Goal: Browse casually

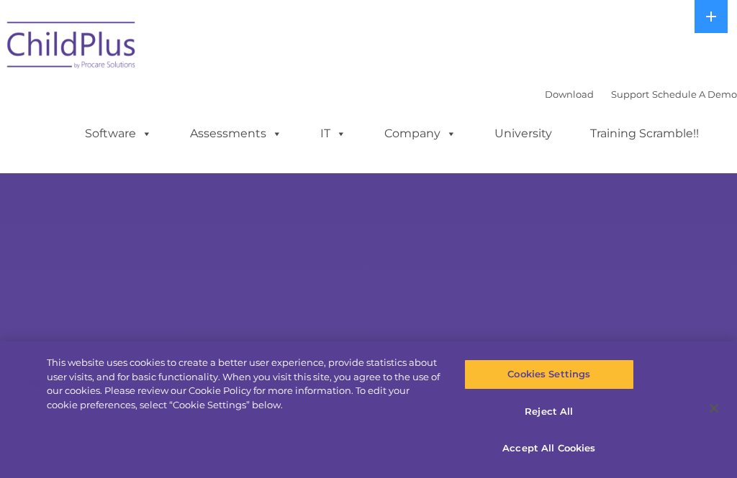
select select "MEDIUM"
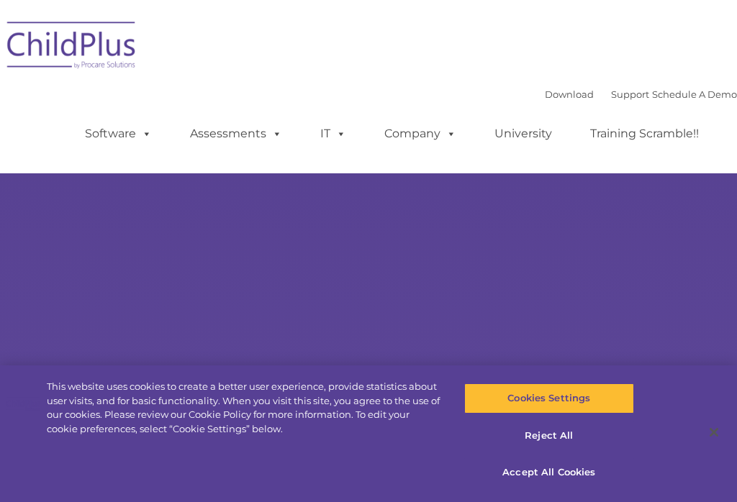
type input ""
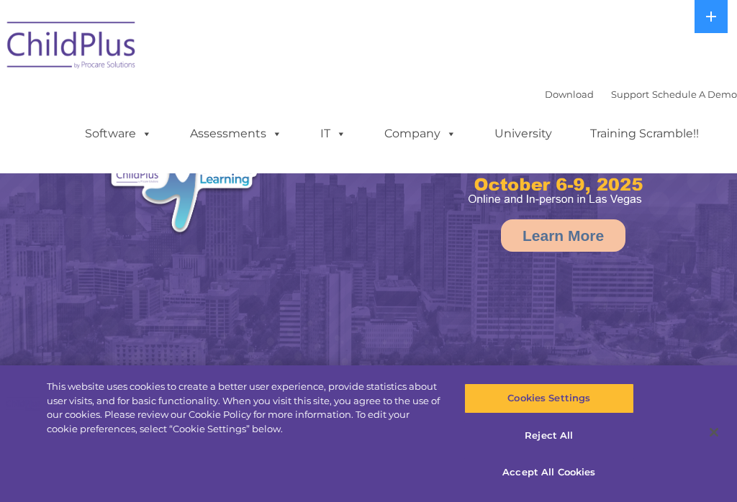
select select "MEDIUM"
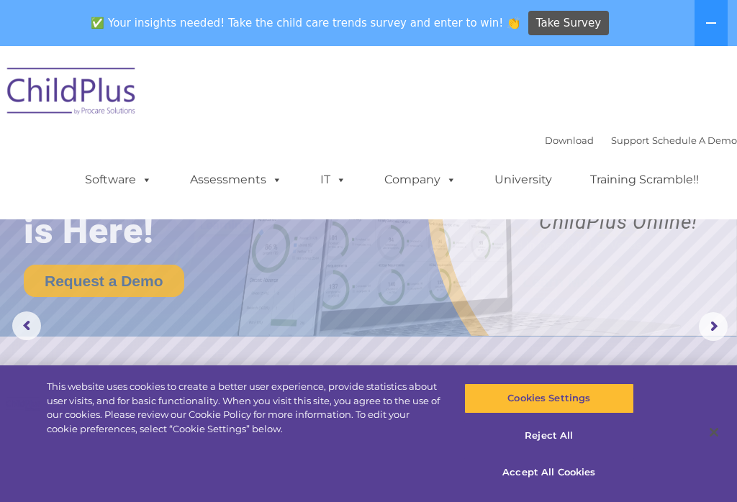
click at [467, 299] on img at bounding box center [457, 211] width 462 height 250
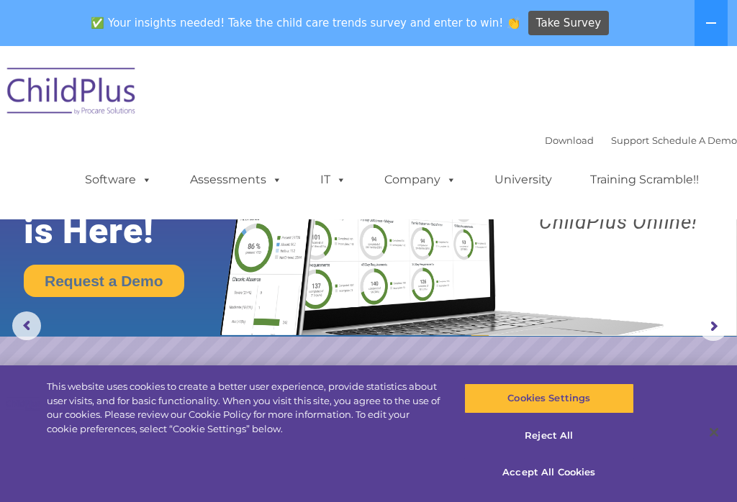
click at [715, 322] on rs-arrow at bounding box center [712, 326] width 29 height 29
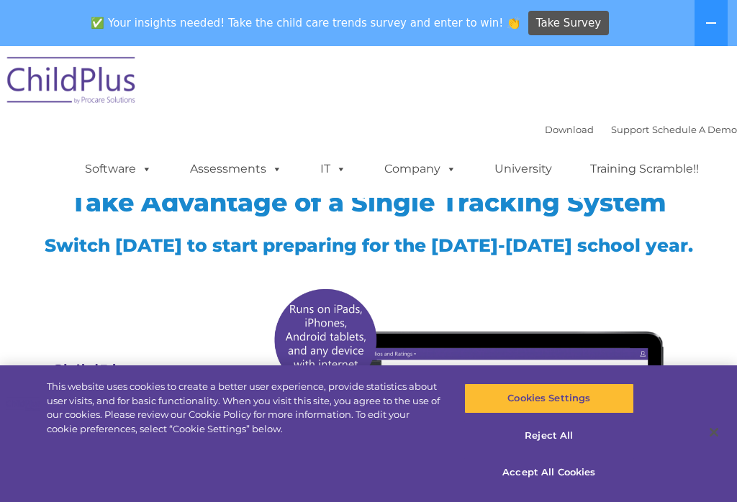
click at [707, 19] on icon at bounding box center [711, 23] width 12 height 12
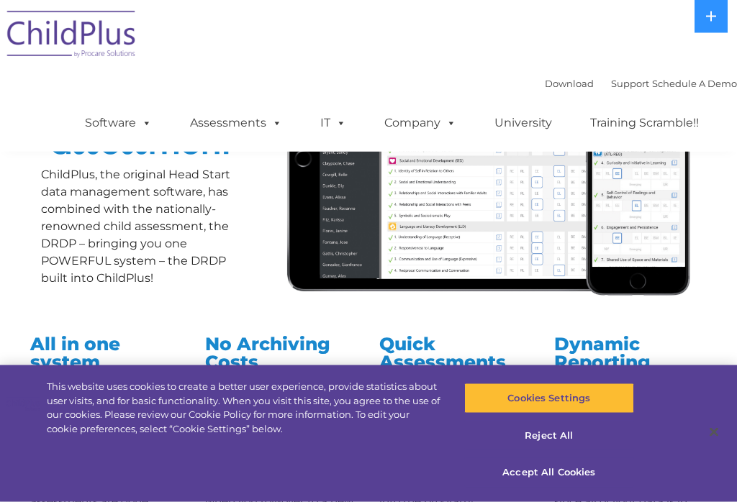
scroll to position [242, 0]
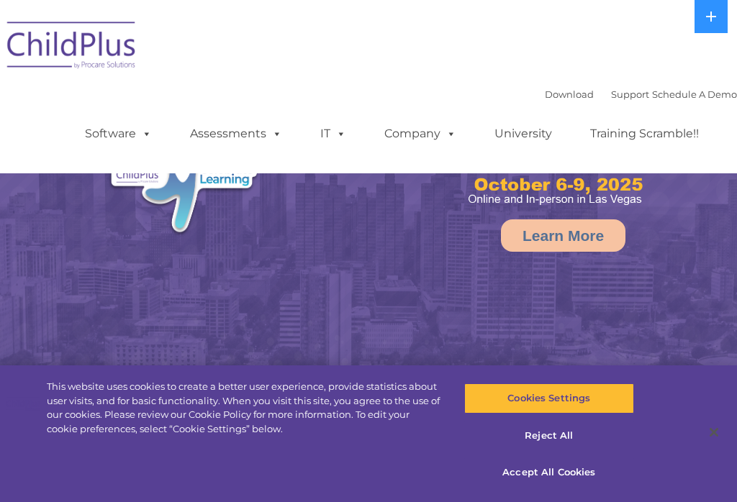
select select "MEDIUM"
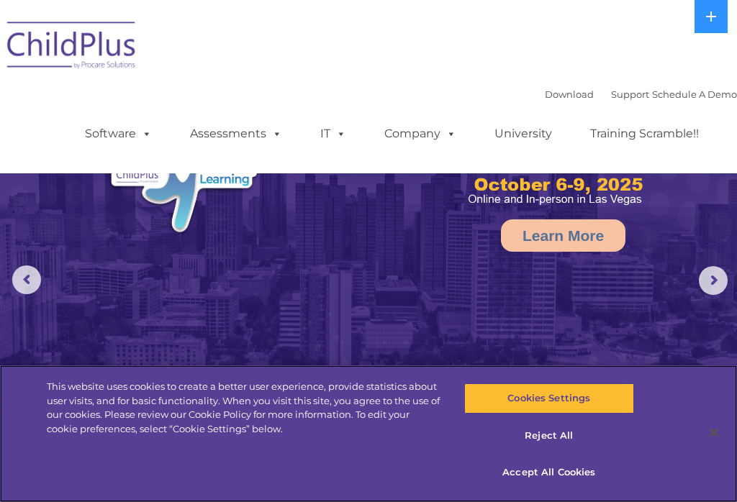
click at [591, 462] on button "Accept All Cookies" at bounding box center [549, 472] width 170 height 30
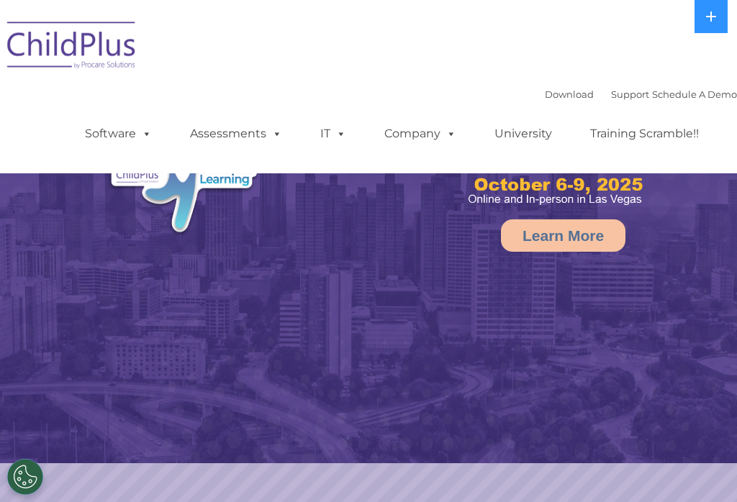
select select "MEDIUM"
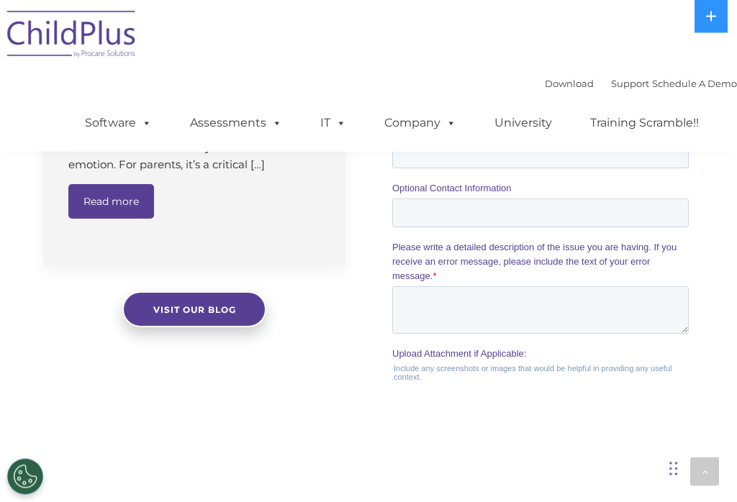
scroll to position [1454, 0]
